Goal: Information Seeking & Learning: Stay updated

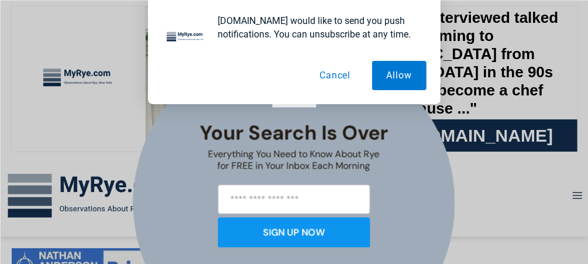
click at [331, 78] on button "Cancel" at bounding box center [335, 75] width 60 height 29
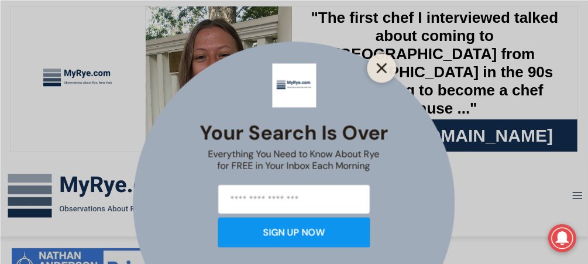
click at [379, 66] on icon "Close" at bounding box center [382, 68] width 11 height 11
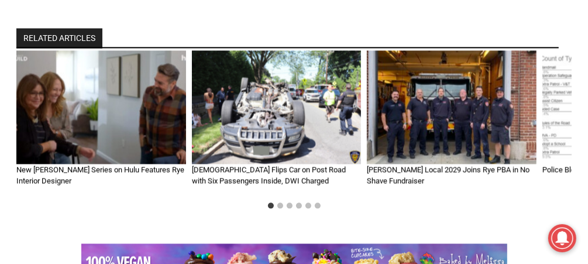
scroll to position [1464, 0]
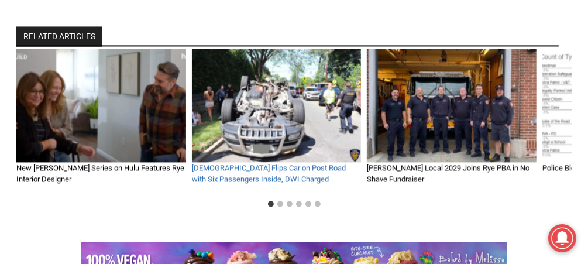
click at [242, 163] on link "19 Year Old Flips Car on Post Road with Six Passengers Inside, DWI Charged" at bounding box center [269, 173] width 154 height 20
click at [227, 163] on link "19 Year Old Flips Car on Post Road with Six Passengers Inside, DWI Charged" at bounding box center [269, 173] width 154 height 20
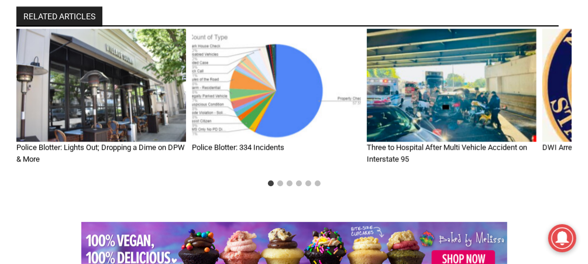
scroll to position [1991, 0]
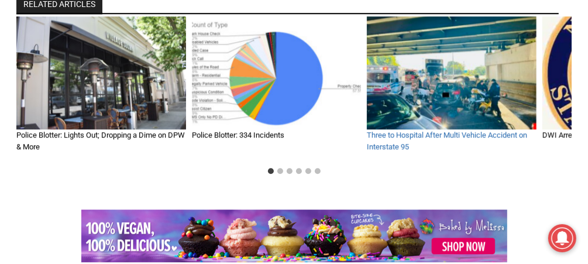
click at [382, 131] on link "Three to Hospital After Multi Vehicle Accident on Interstate 95" at bounding box center [447, 141] width 160 height 20
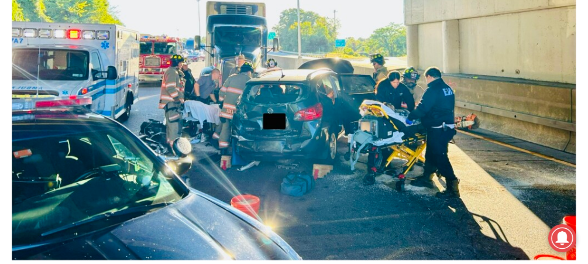
scroll to position [585, 0]
